Goal: Information Seeking & Learning: Learn about a topic

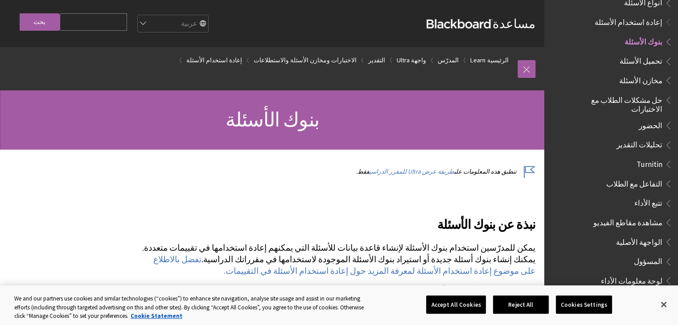
click at [642, 215] on span "مشاهدة مقاطع الفيديو" at bounding box center [627, 221] width 69 height 12
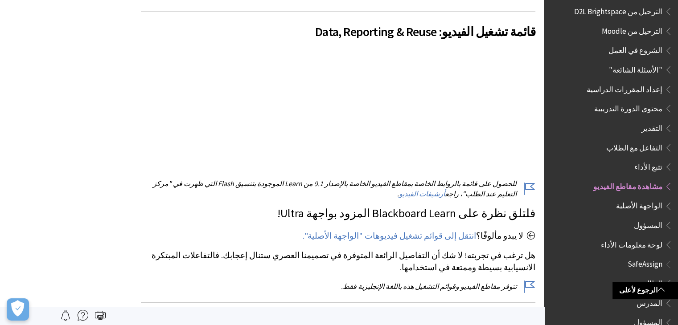
scroll to position [711, 0]
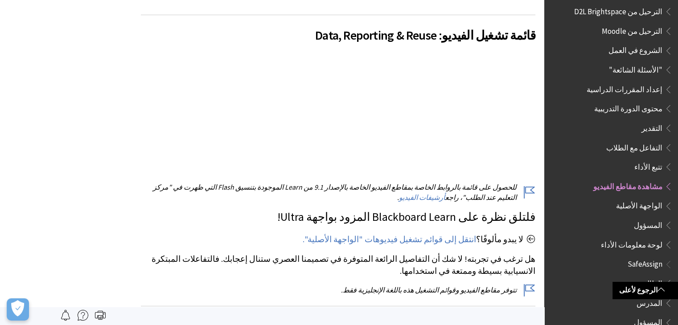
click at [653, 121] on span "التقدير" at bounding box center [651, 127] width 21 height 12
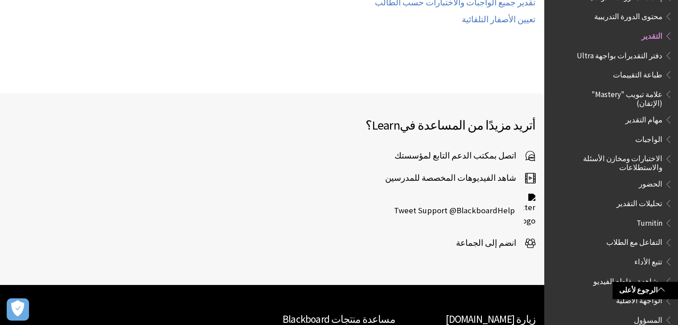
scroll to position [1027, 0]
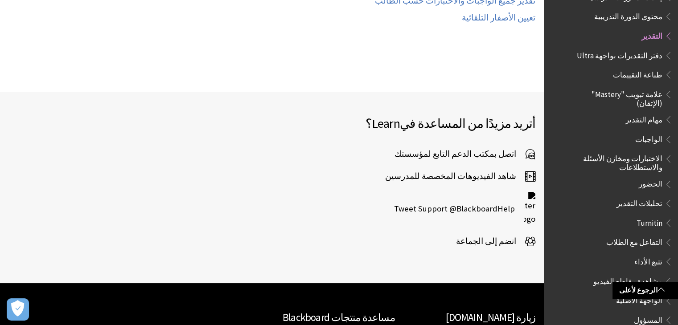
click at [465, 170] on span "شاهد الفيديوهات المخصصة للمدرسين" at bounding box center [455, 176] width 140 height 13
